Goal: Contribute content: Contribute content

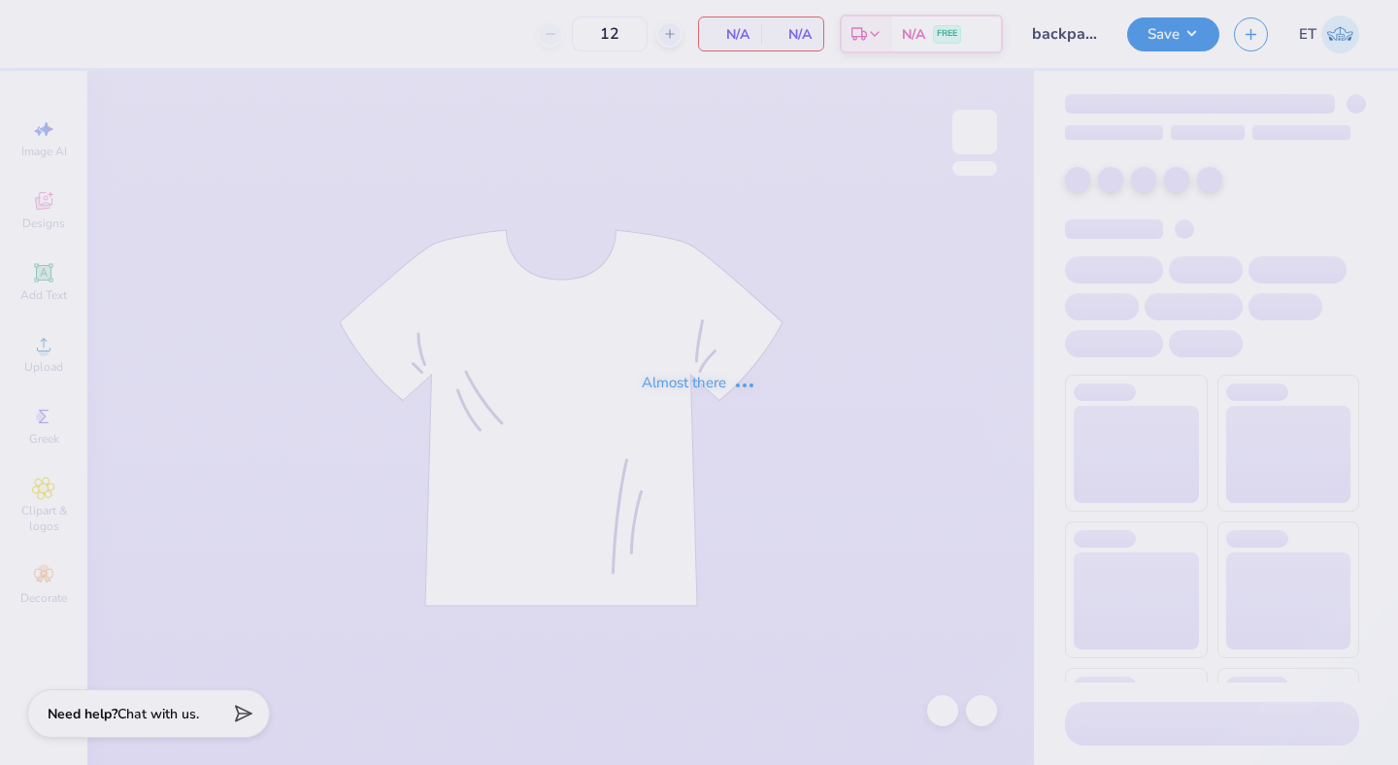
type input "backpack"
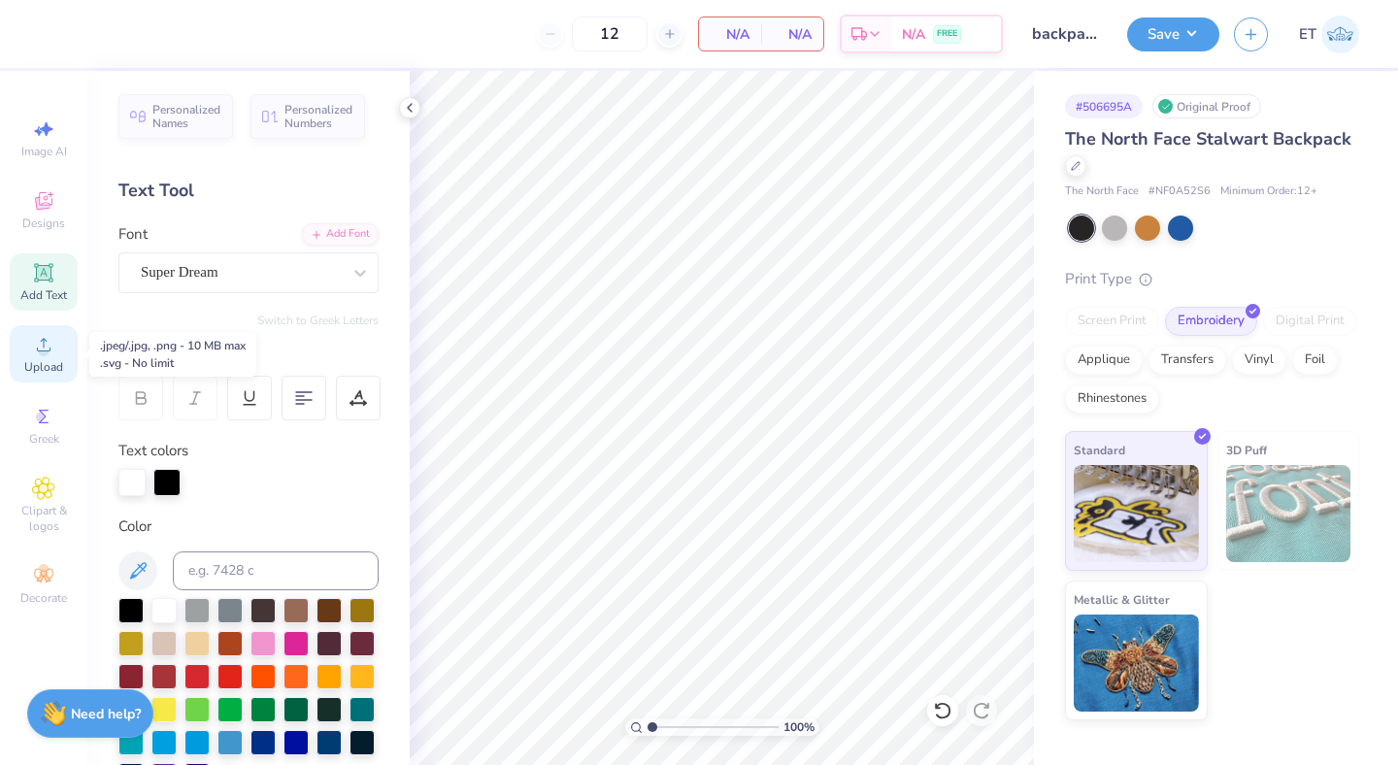
click at [48, 356] on div "Upload" at bounding box center [44, 353] width 68 height 57
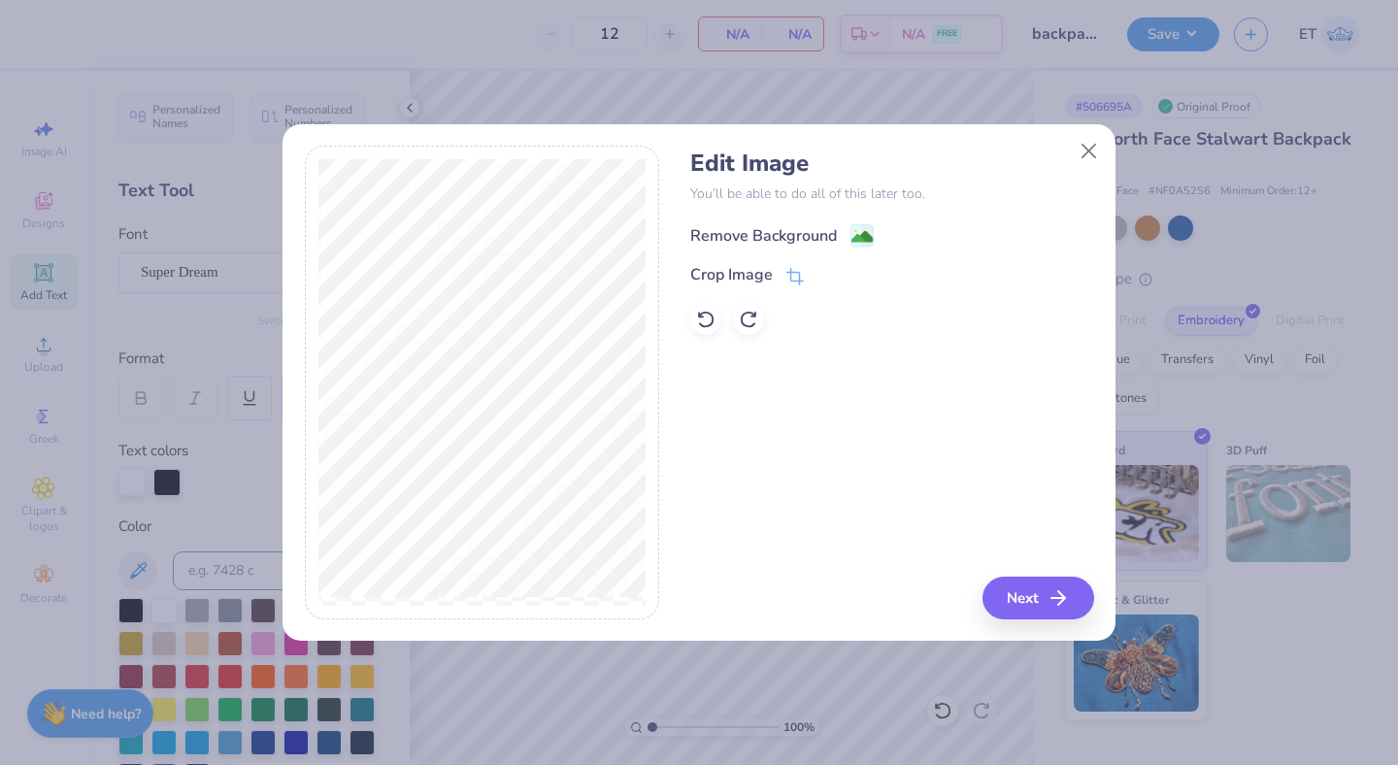
click at [776, 239] on div "Remove Background" at bounding box center [763, 235] width 147 height 23
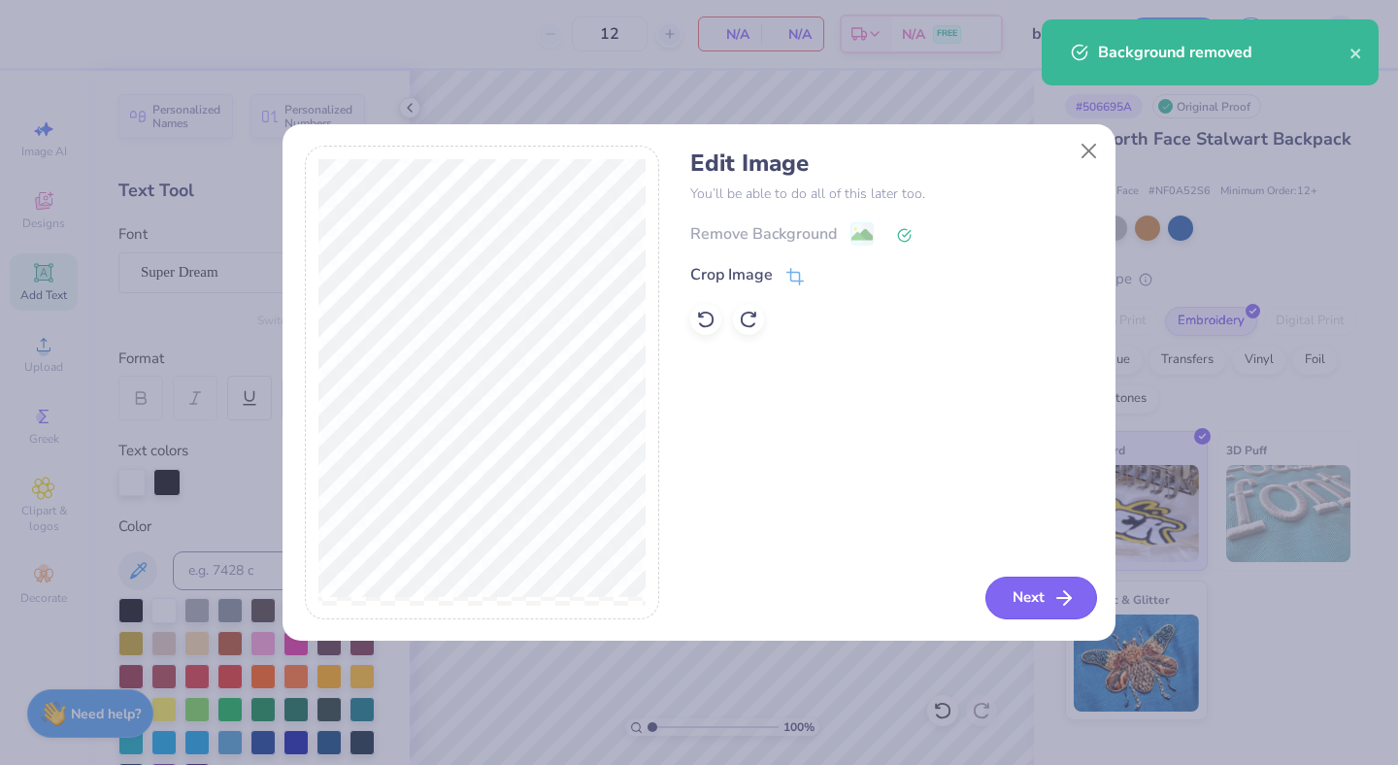
click at [1048, 588] on button "Next" at bounding box center [1041, 598] width 112 height 43
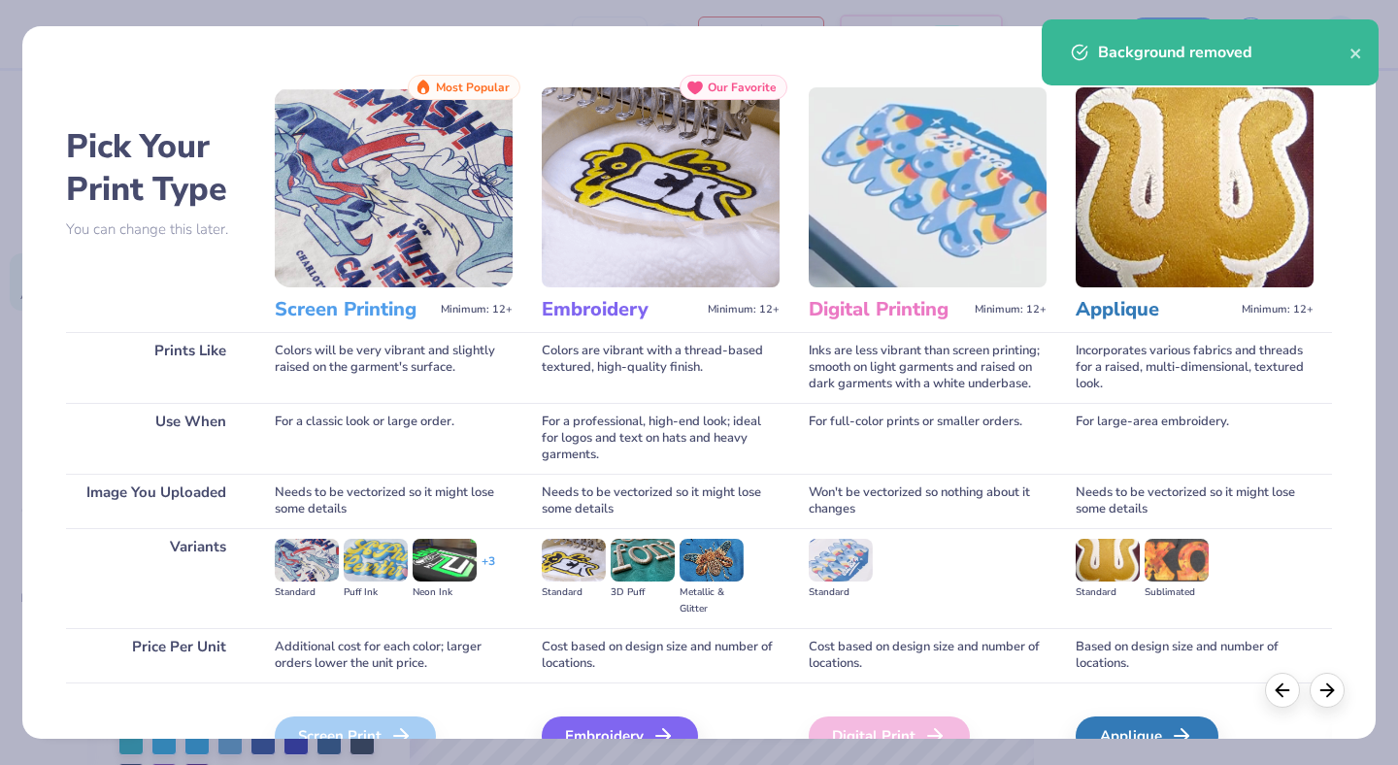
scroll to position [50, 0]
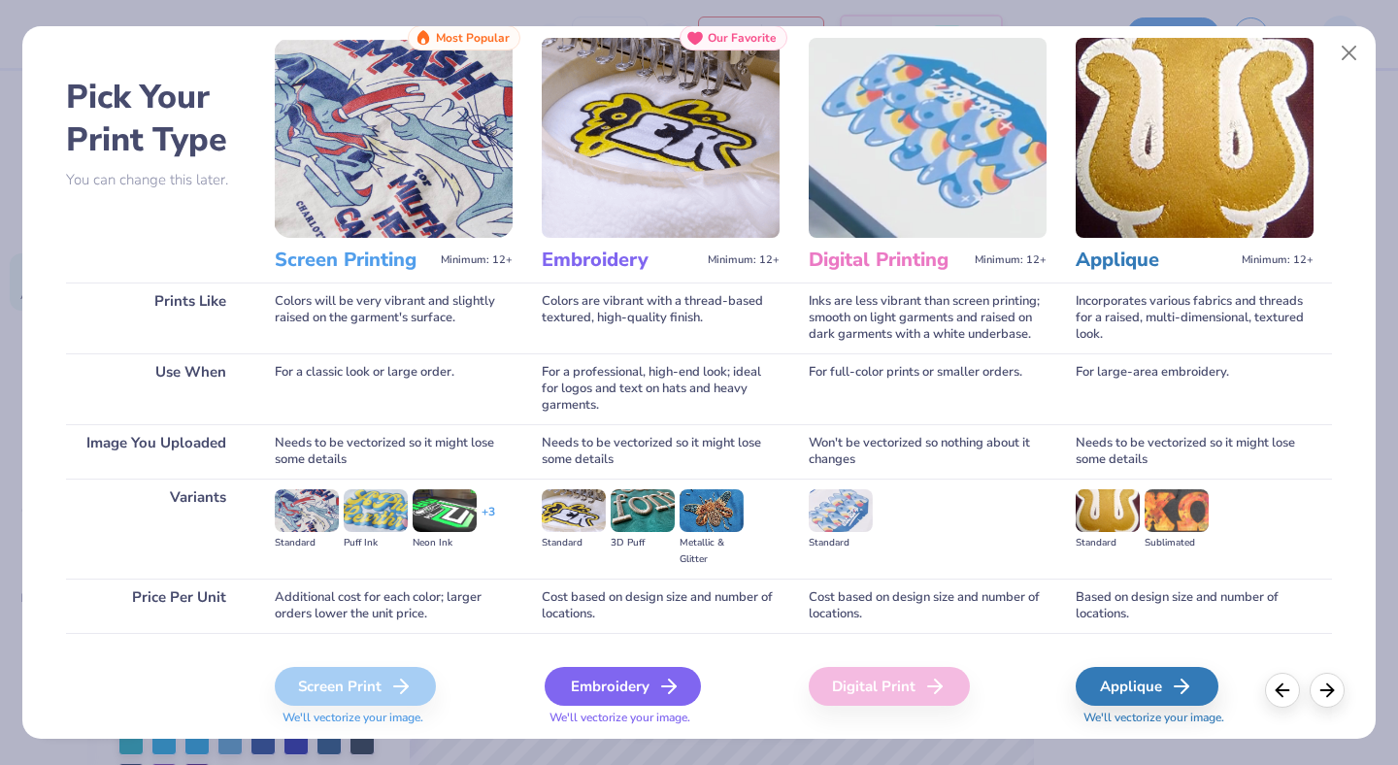
click at [625, 690] on div "Embroidery" at bounding box center [623, 686] width 156 height 39
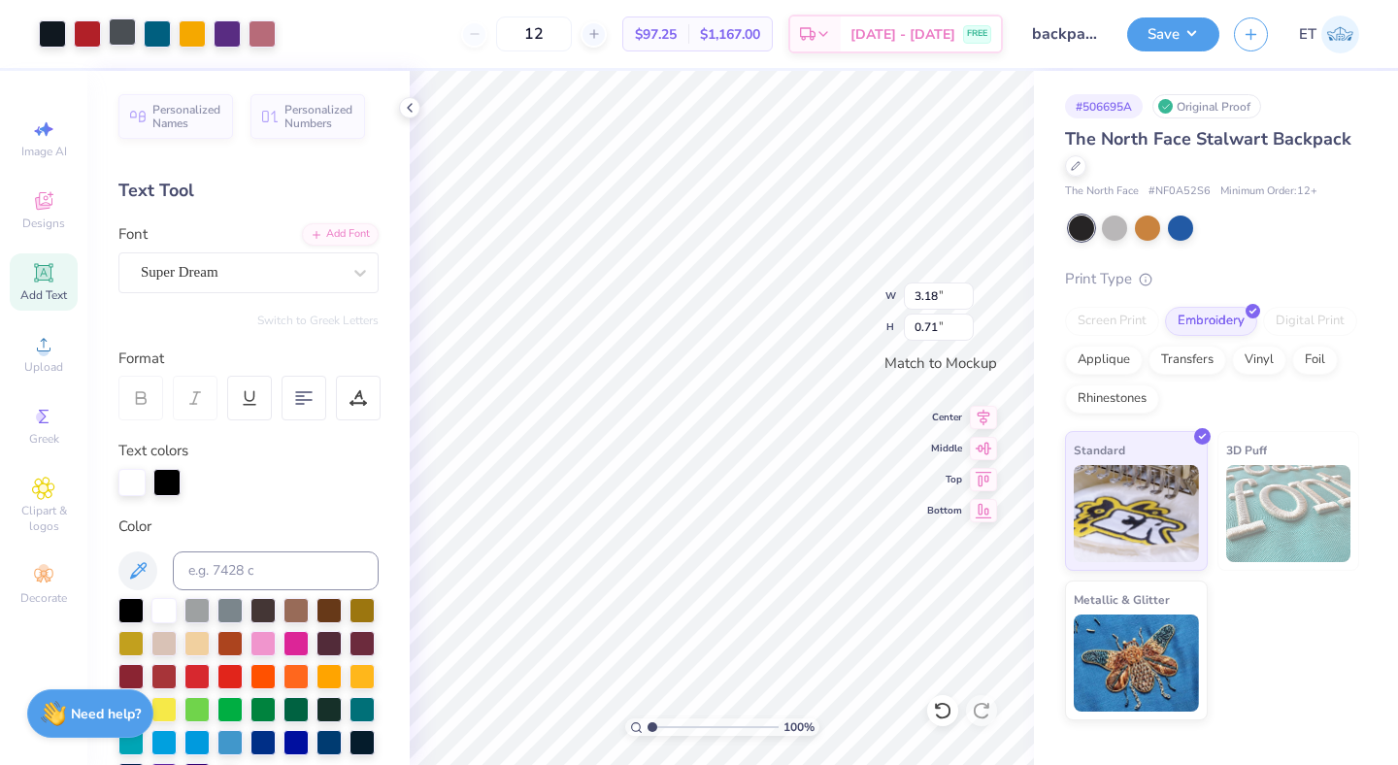
click at [121, 35] on div at bounding box center [122, 31] width 27 height 27
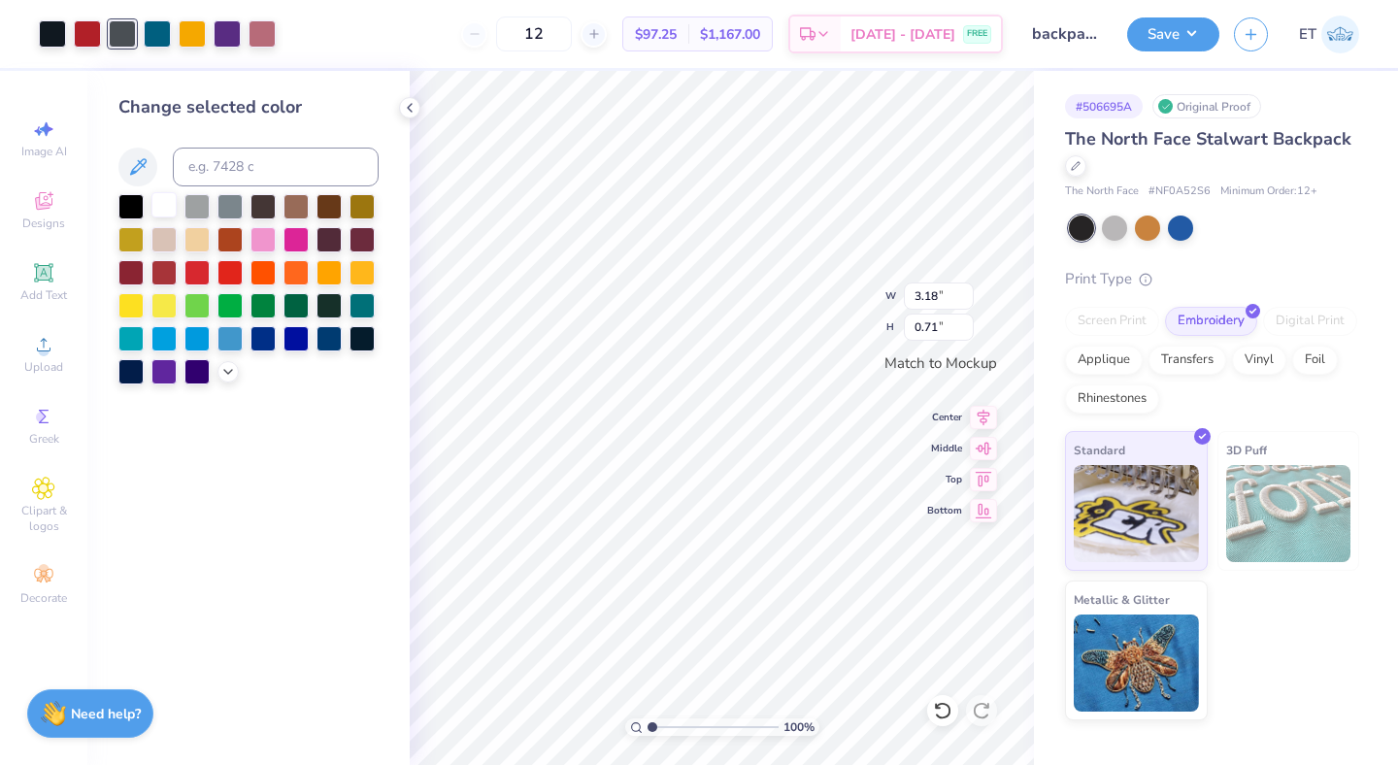
click at [157, 208] on div at bounding box center [163, 204] width 25 height 25
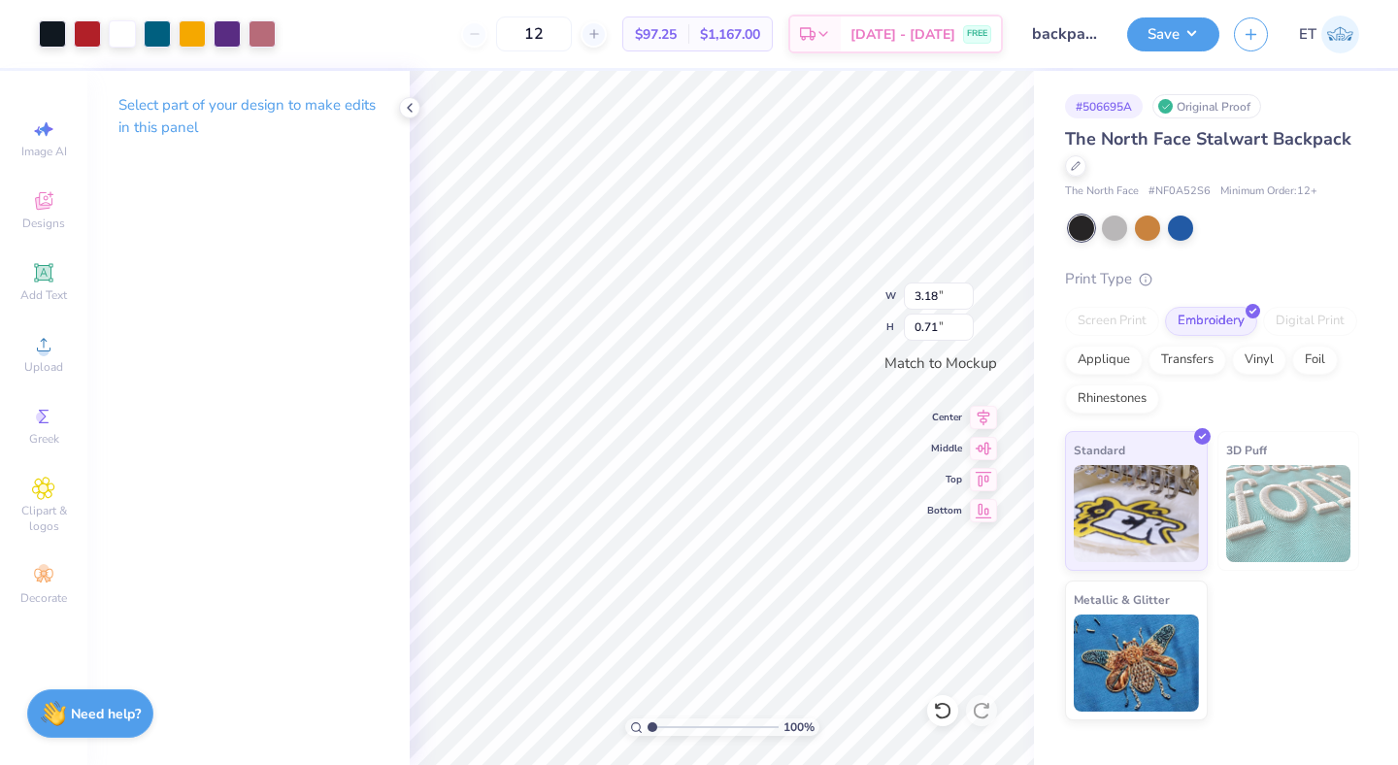
type input "4.00"
type input "0.89"
type input "4.33"
type input "0.96"
click at [1194, 38] on button "Save" at bounding box center [1173, 32] width 92 height 34
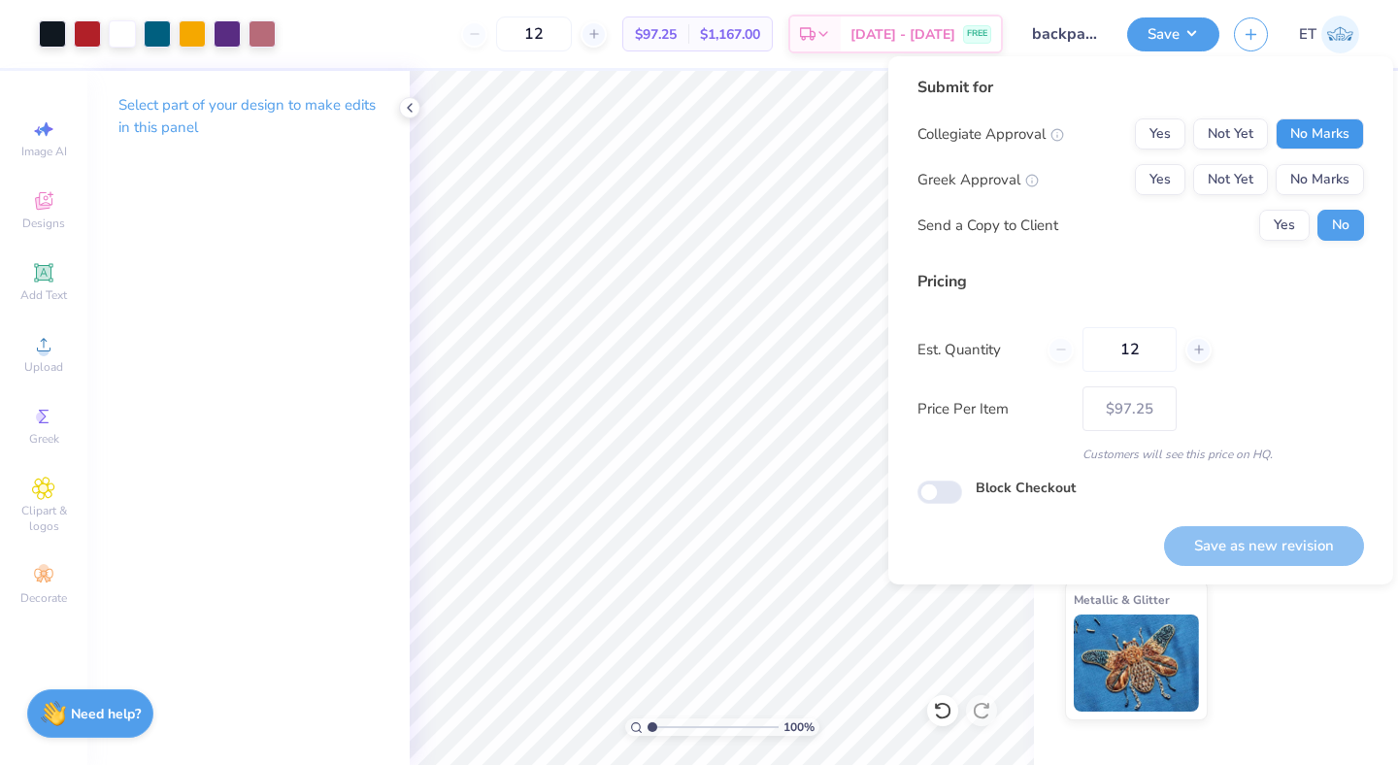
click at [1305, 122] on button "No Marks" at bounding box center [1319, 133] width 88 height 31
click at [1315, 177] on button "No Marks" at bounding box center [1319, 179] width 88 height 31
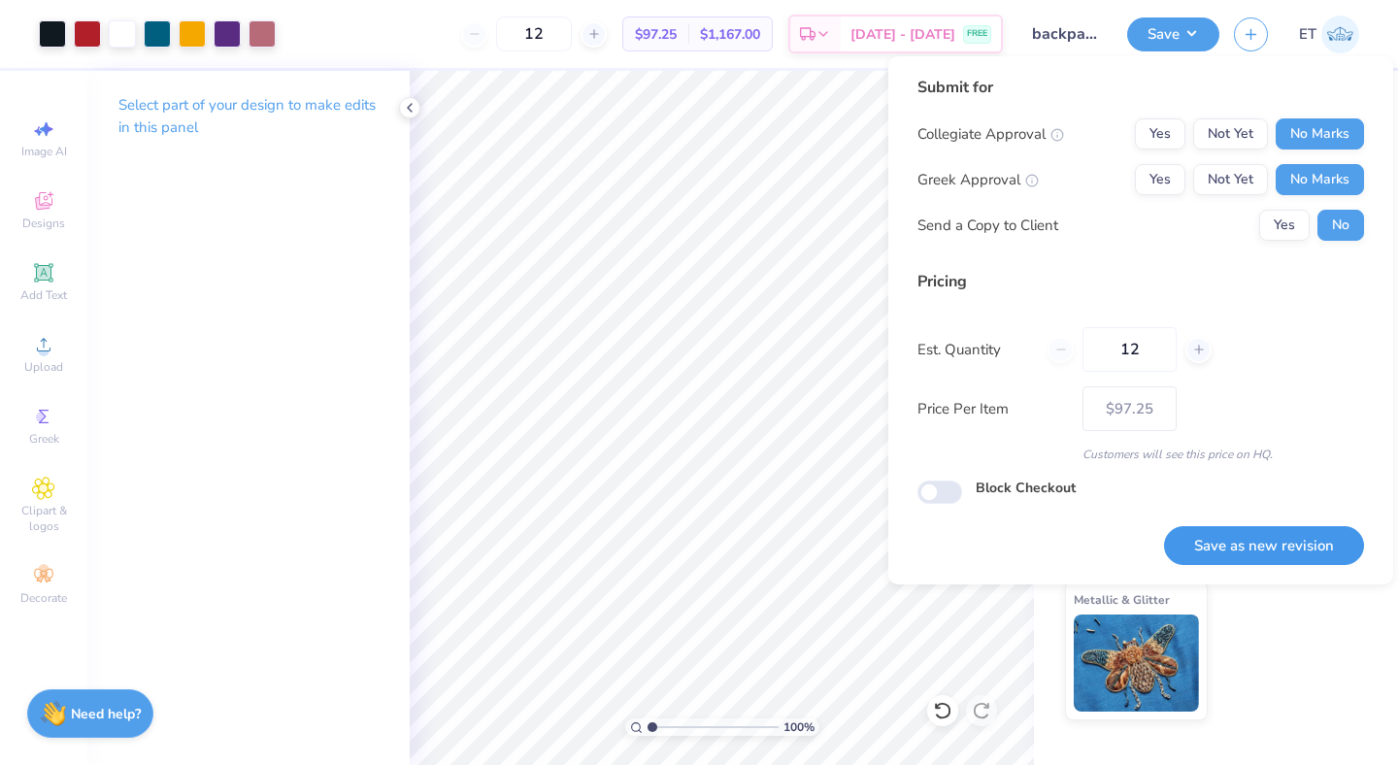
click at [1238, 532] on button "Save as new revision" at bounding box center [1264, 546] width 200 height 40
type input "$97.25"
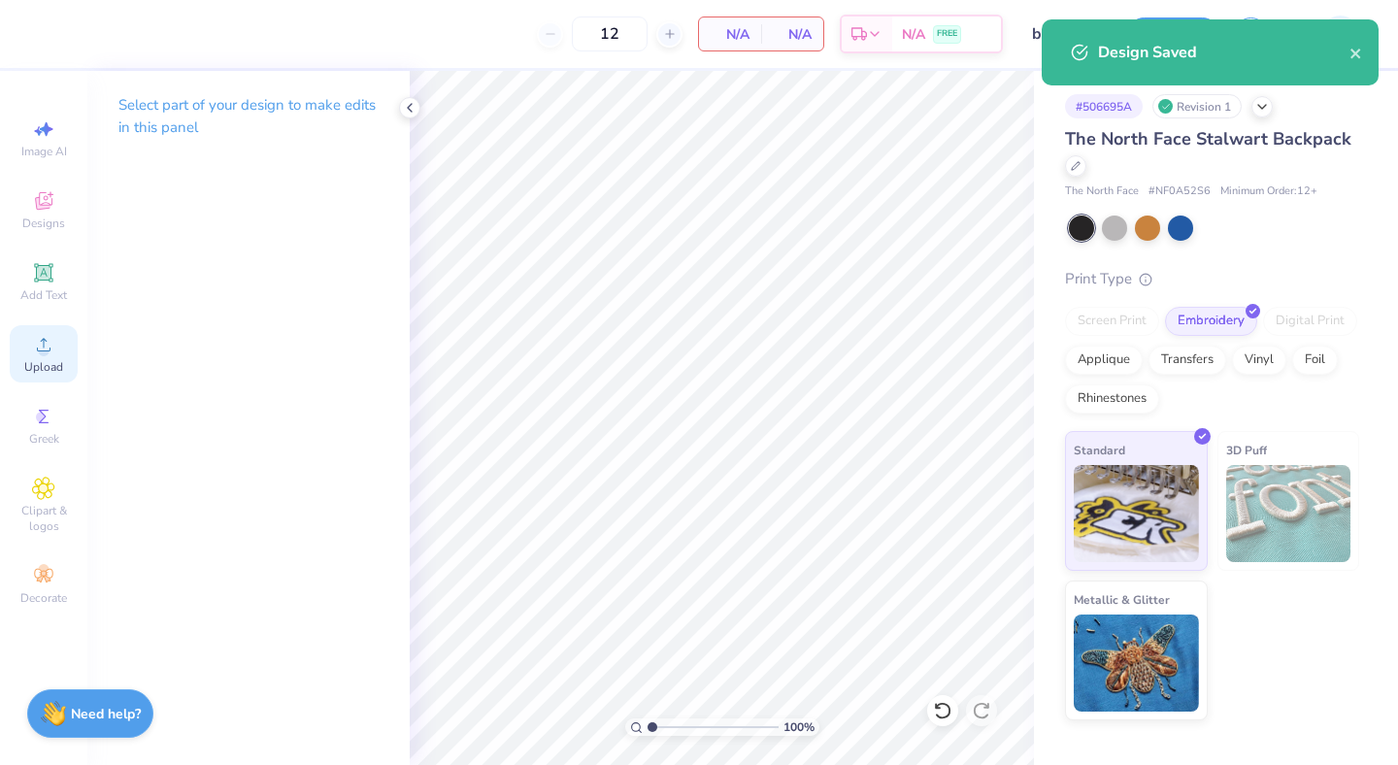
click at [39, 359] on span "Upload" at bounding box center [43, 367] width 39 height 16
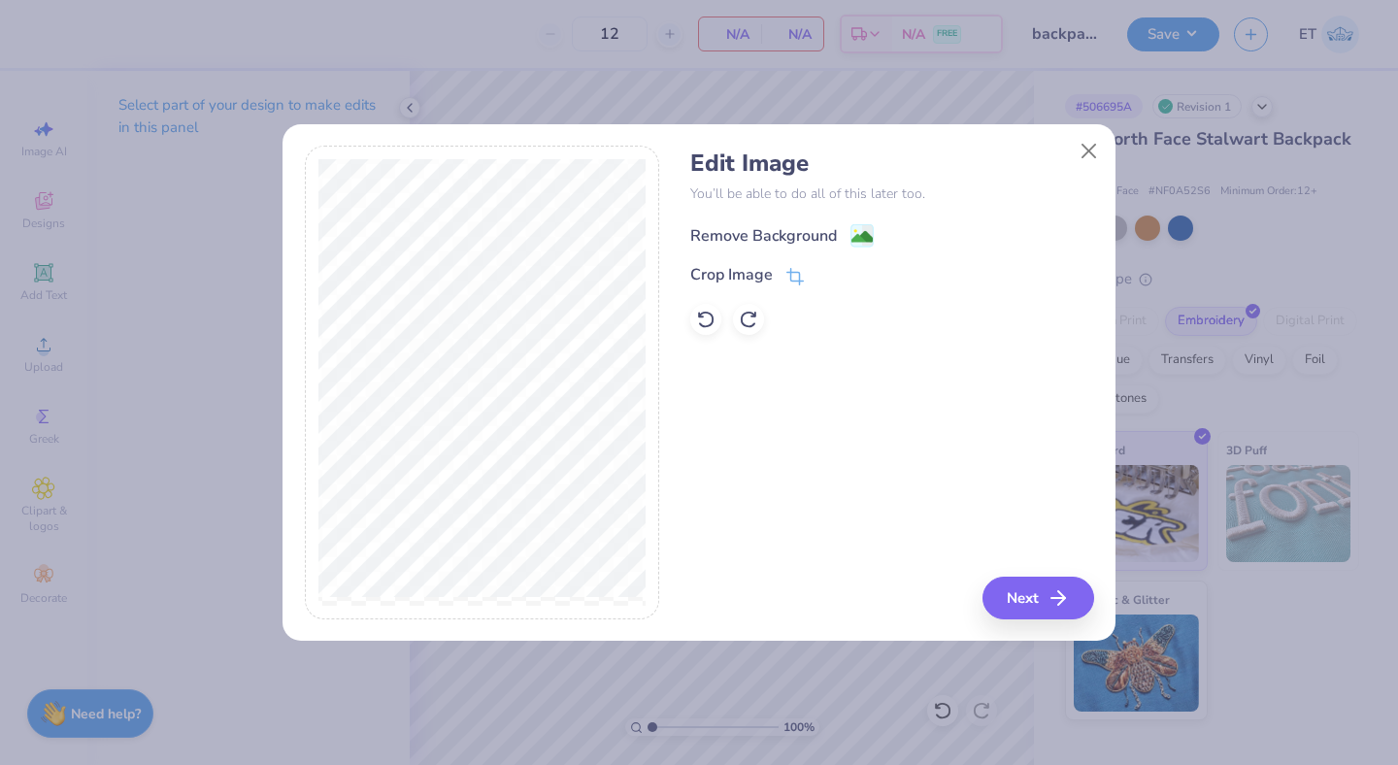
click at [800, 227] on div "Remove Background" at bounding box center [763, 235] width 147 height 23
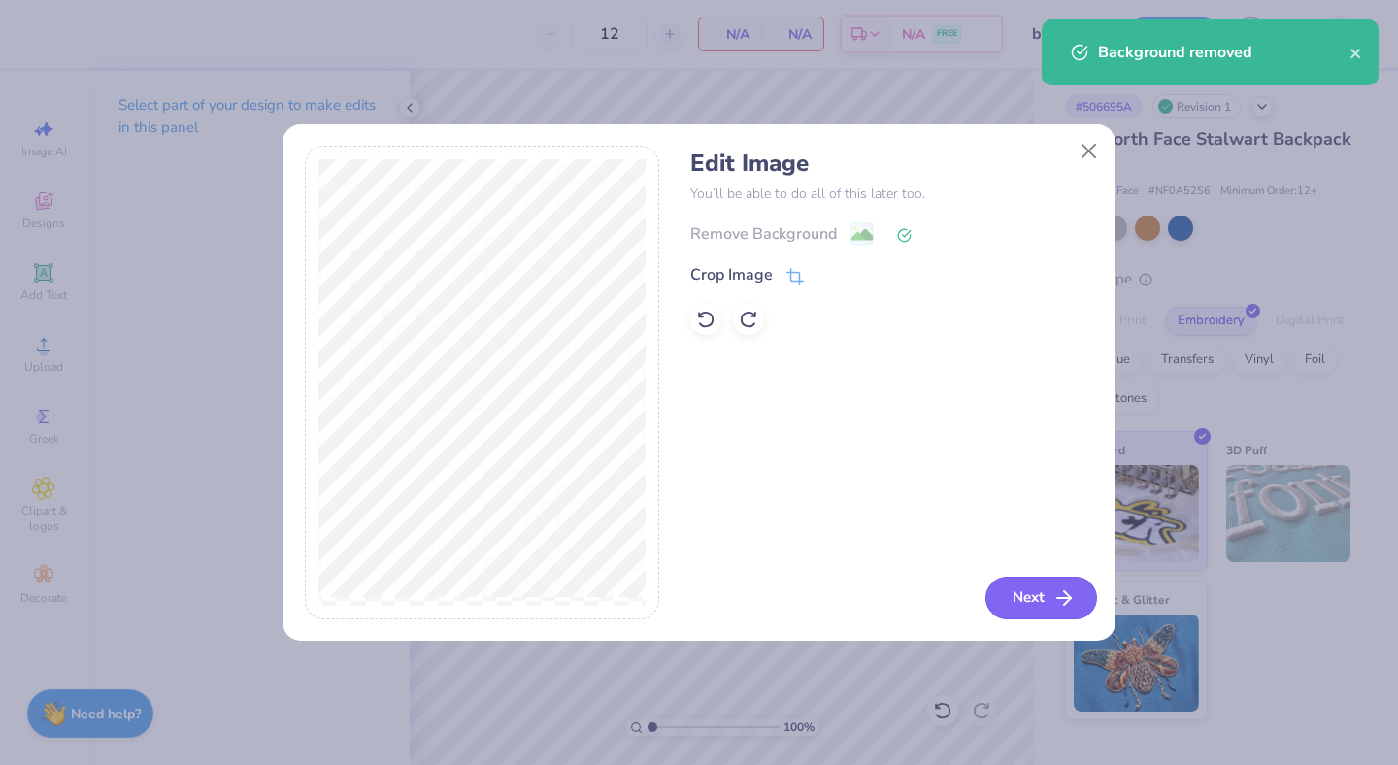
click at [1030, 597] on button "Next" at bounding box center [1041, 598] width 112 height 43
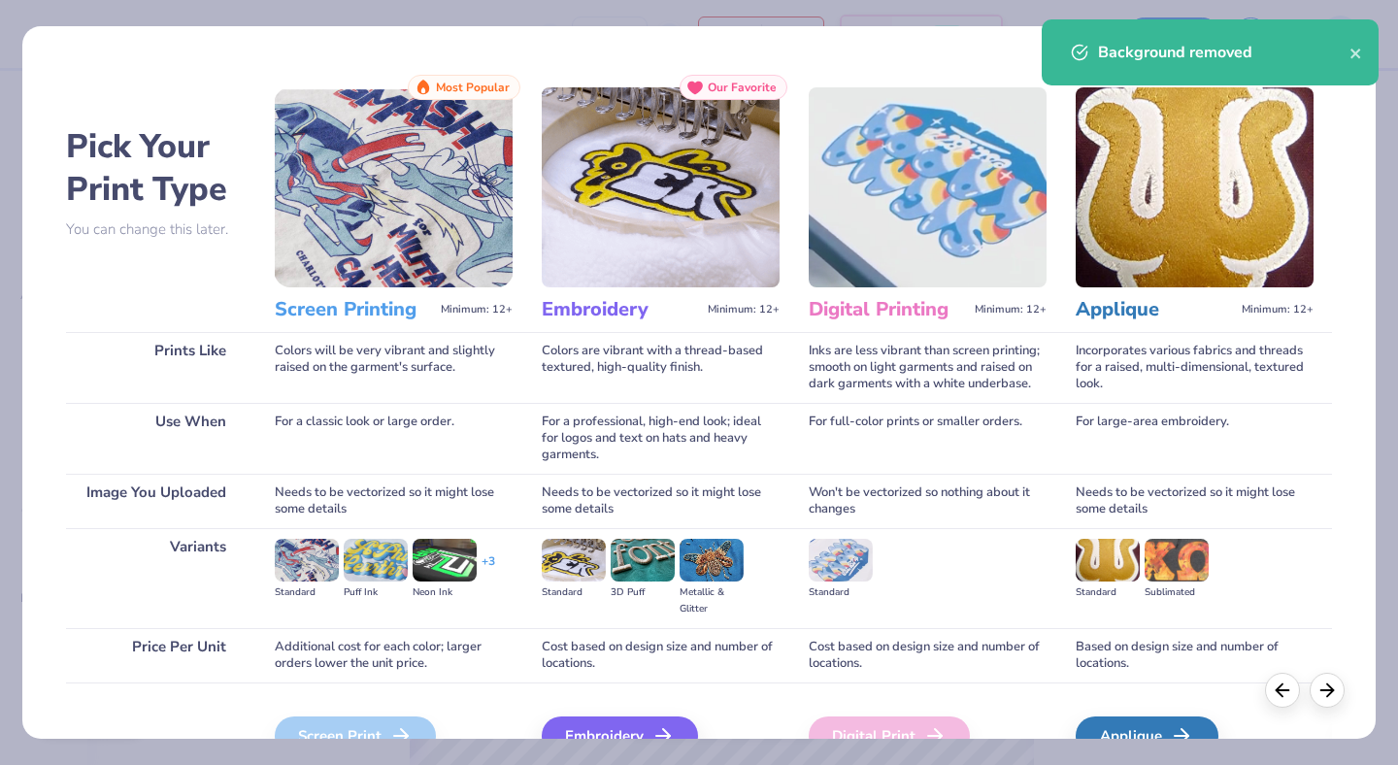
scroll to position [50, 0]
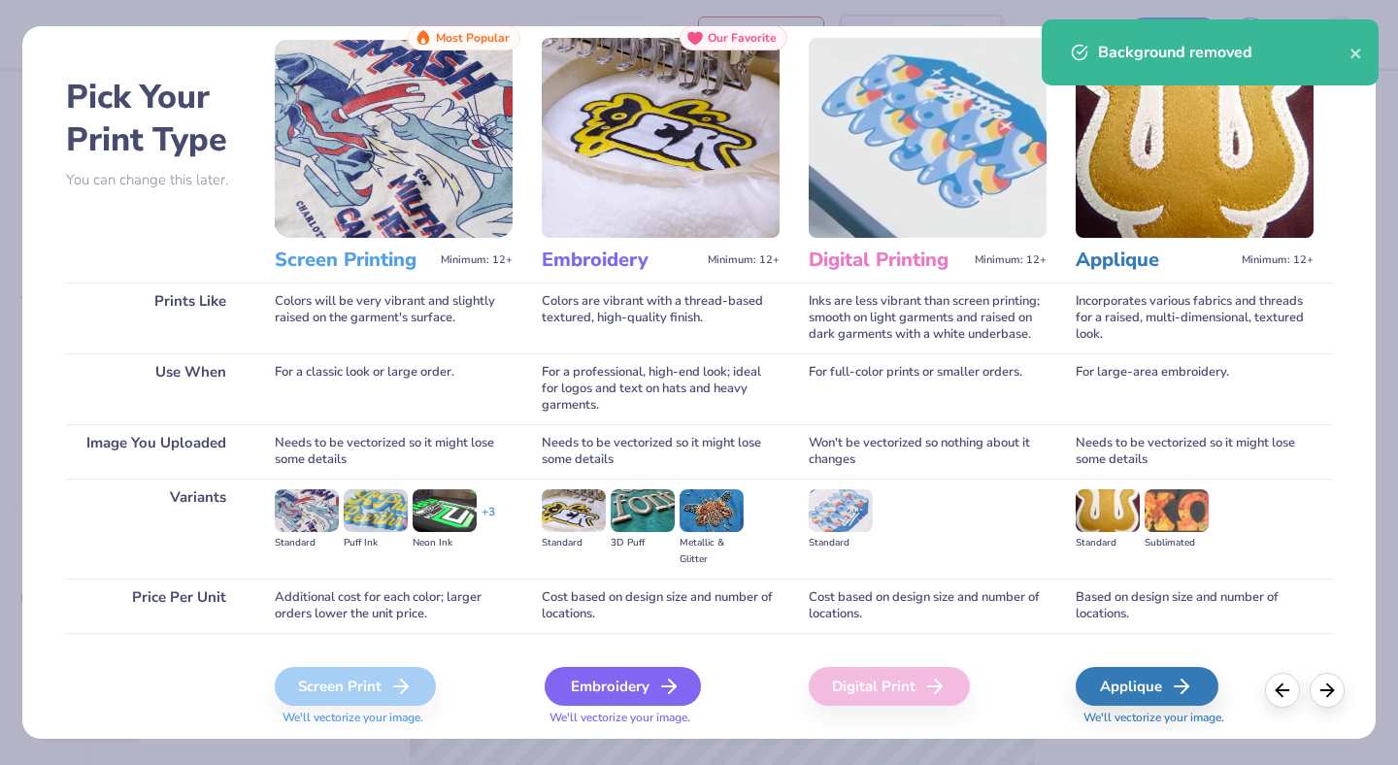
click at [639, 688] on div "Embroidery" at bounding box center [623, 686] width 156 height 39
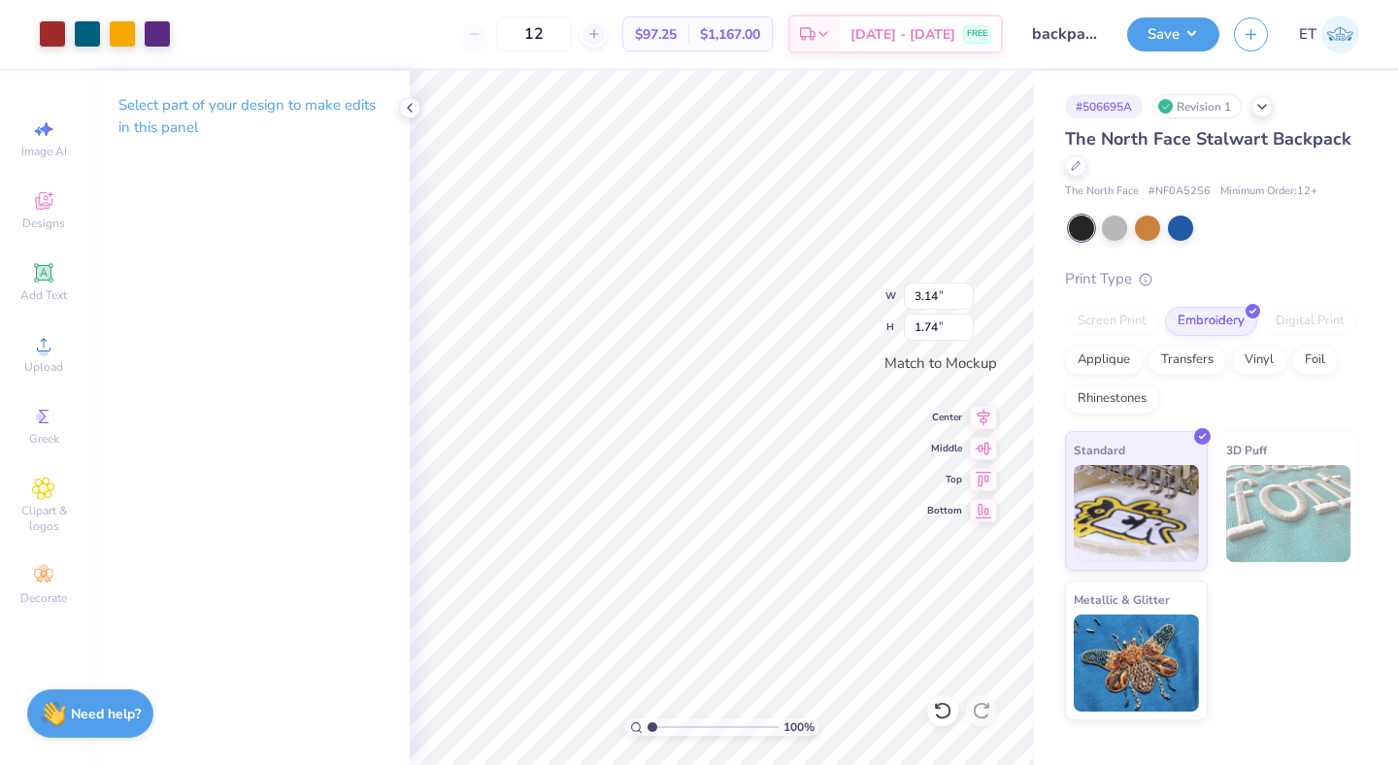
type input "3.14"
type input "1.74"
click at [1170, 51] on div "Save ET" at bounding box center [1262, 34] width 271 height 68
click at [1193, 40] on button "Save" at bounding box center [1173, 32] width 92 height 34
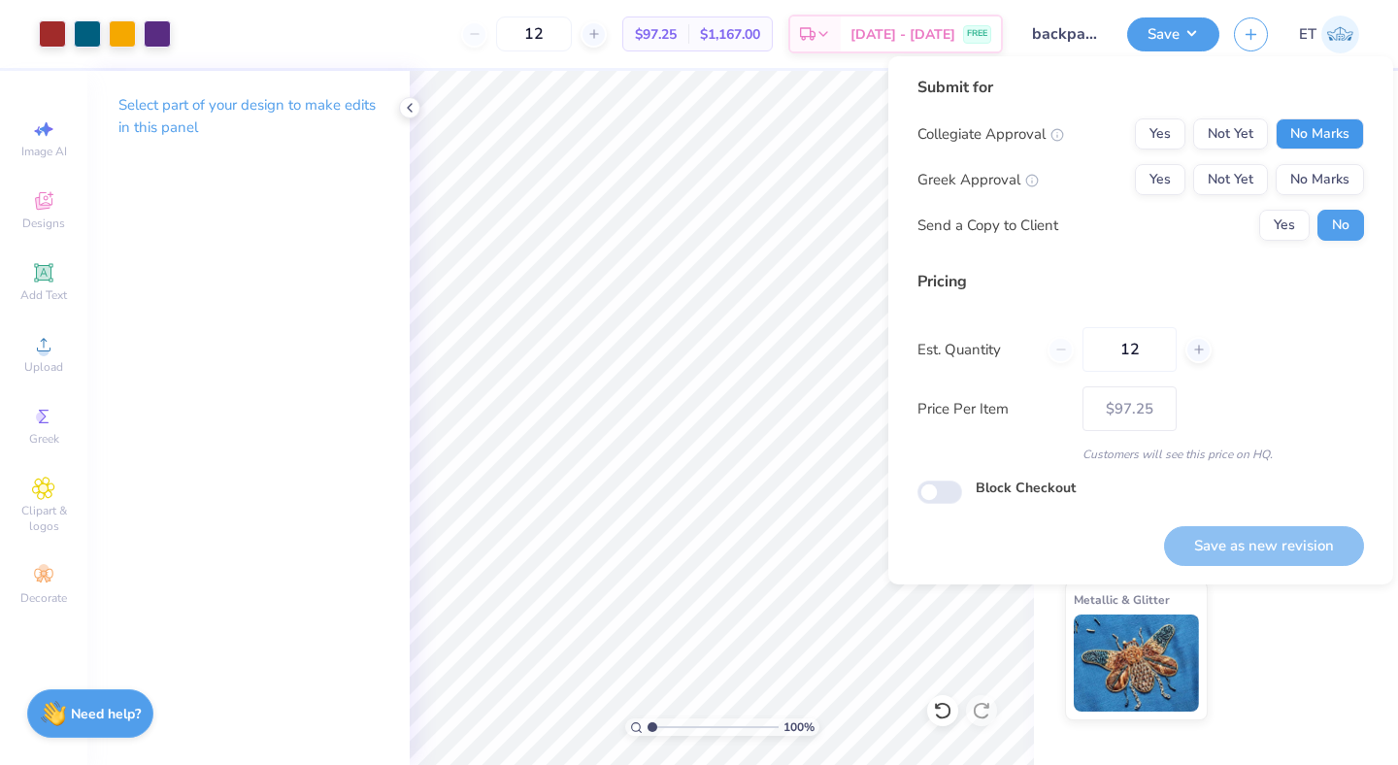
click at [1313, 141] on button "No Marks" at bounding box center [1319, 133] width 88 height 31
click at [1313, 183] on button "No Marks" at bounding box center [1319, 179] width 88 height 31
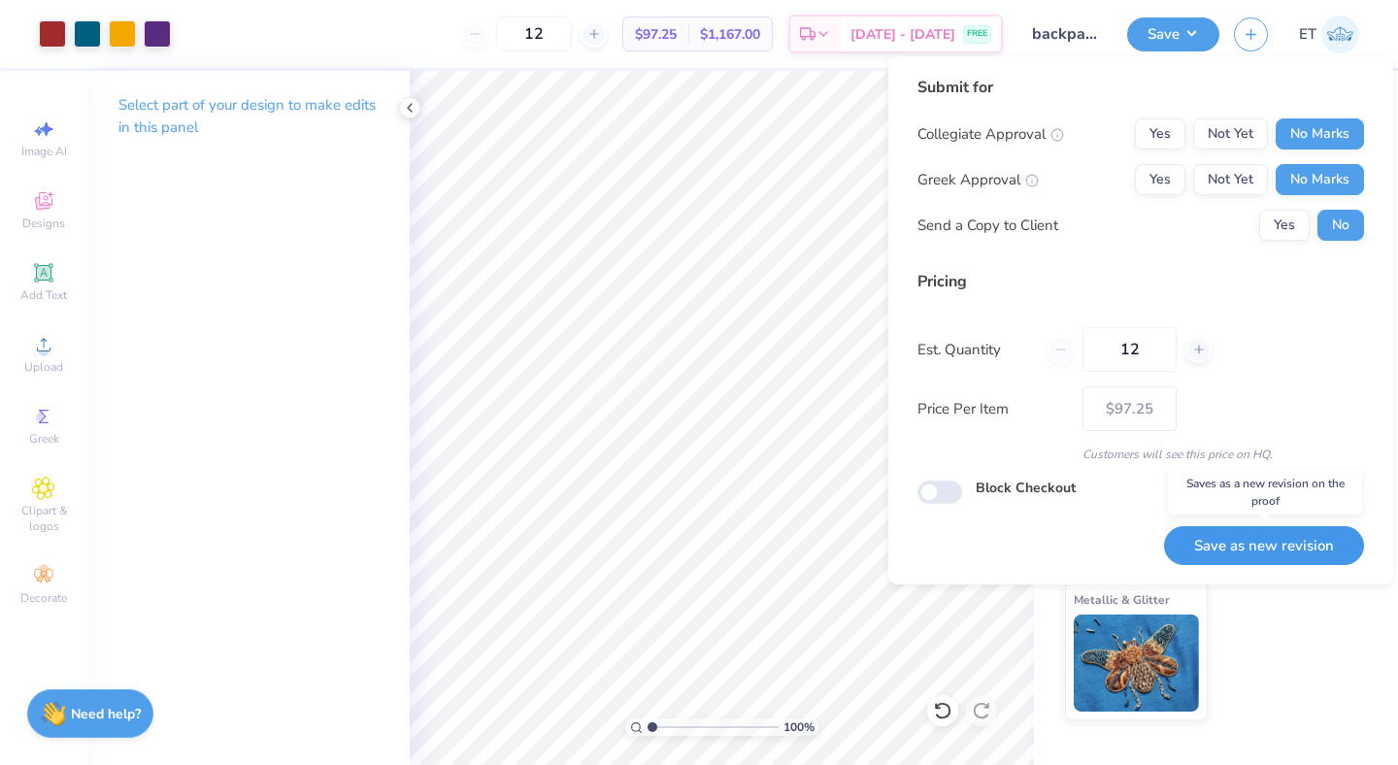
click at [1251, 533] on button "Save as new revision" at bounding box center [1264, 546] width 200 height 40
type input "$97.25"
